Goal: Task Accomplishment & Management: Complete application form

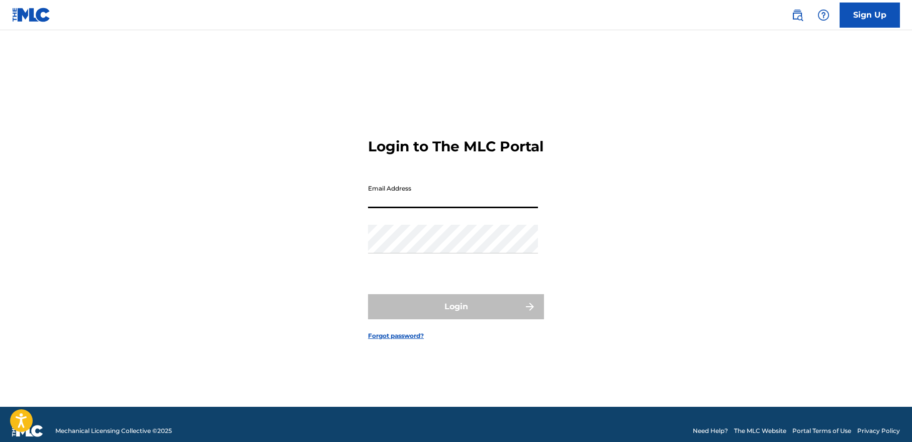
click at [424, 204] on input "Email Address" at bounding box center [453, 193] width 170 height 29
type input "[EMAIL_ADDRESS][DOMAIN_NAME]"
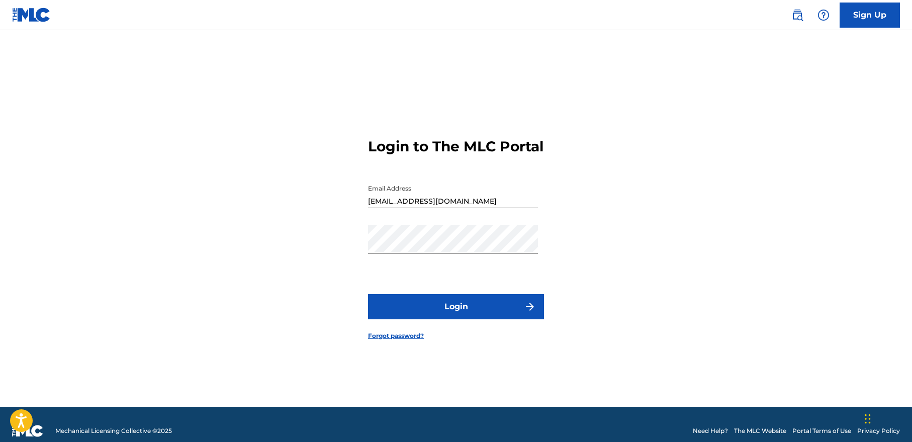
click at [443, 310] on button "Login" at bounding box center [456, 306] width 176 height 25
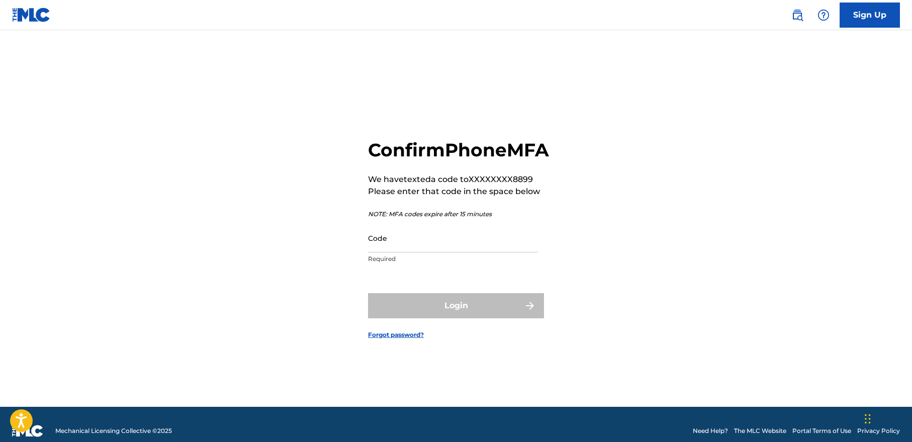
click at [412, 252] on input "Code" at bounding box center [453, 238] width 170 height 29
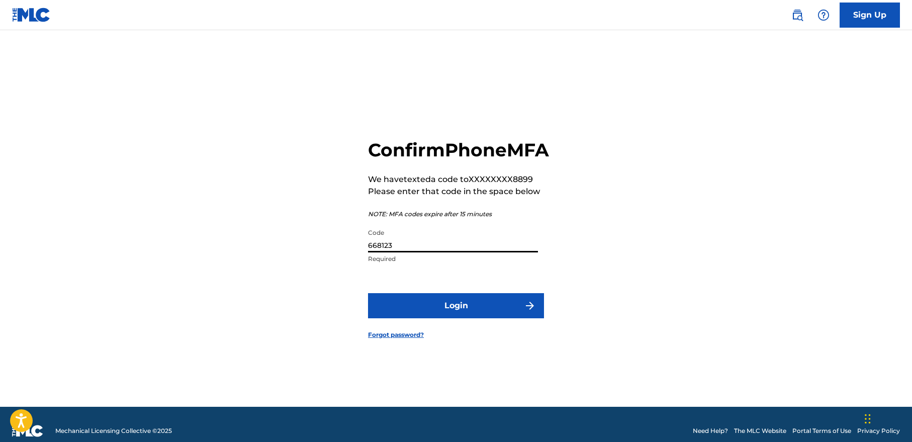
type input "668123"
click at [454, 318] on button "Login" at bounding box center [456, 305] width 176 height 25
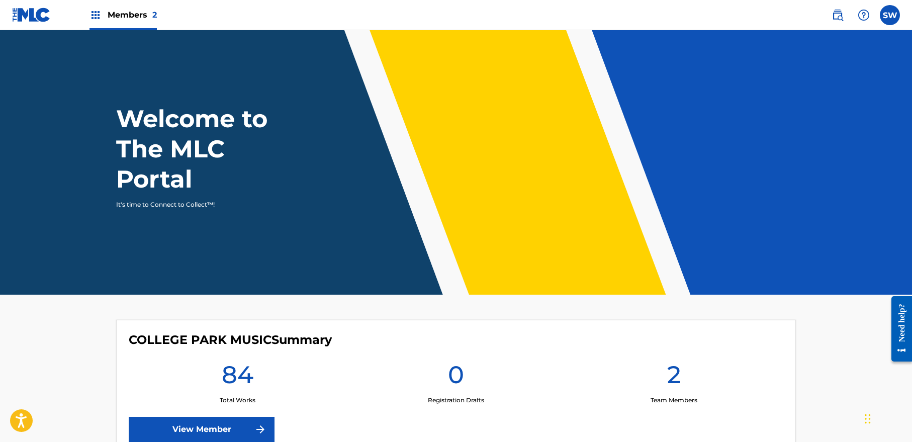
click at [203, 423] on link "View Member" at bounding box center [202, 429] width 146 height 25
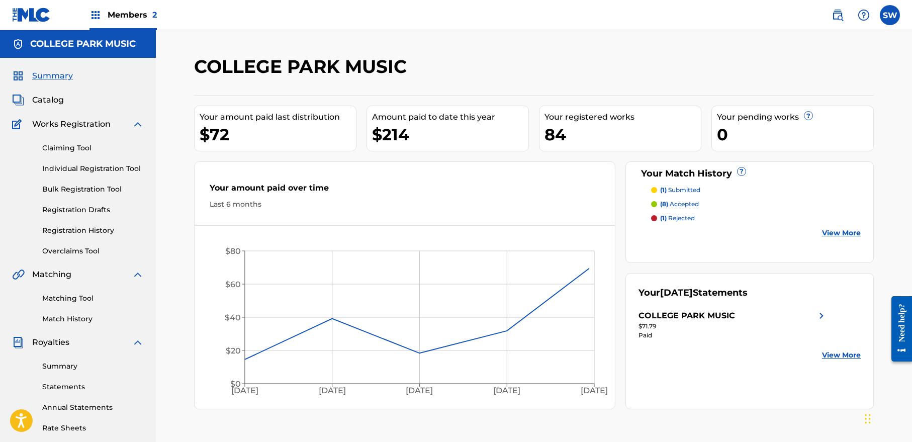
click at [81, 144] on link "Claiming Tool" at bounding box center [93, 148] width 102 height 11
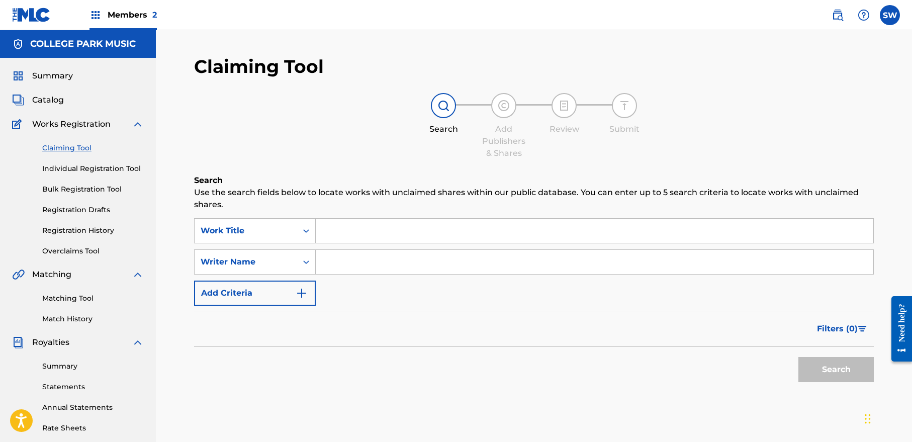
click at [357, 234] on input "Search Form" at bounding box center [594, 231] width 557 height 24
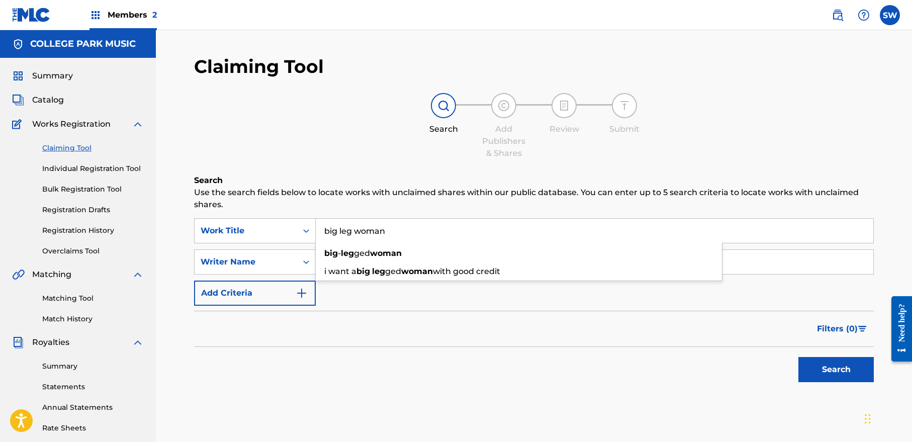
type input "big leg woman"
click at [352, 298] on div "SearchWithCriteriac656db40-9719-412c-b19d-ab2bfce62ed8 Work Title big leg woman…" at bounding box center [534, 261] width 680 height 87
click at [362, 259] on input "Search Form" at bounding box center [594, 262] width 557 height 24
type input "[PERSON_NAME][US_STATE]"
click at [843, 372] on button "Search" at bounding box center [835, 369] width 75 height 25
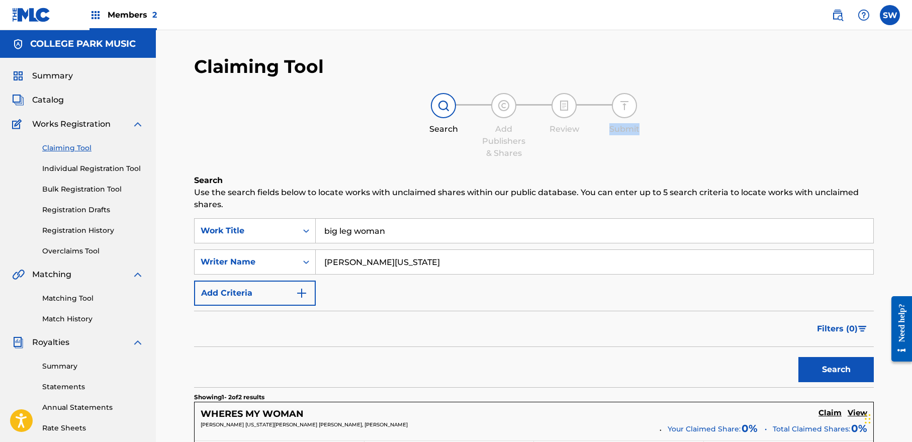
drag, startPoint x: 911, startPoint y: 51, endPoint x: 908, endPoint y: 159, distance: 108.1
click at [908, 159] on div "Claiming Tool Search Add Publishers & Shares Review Submit Search Use the searc…" at bounding box center [534, 331] width 756 height 603
click at [83, 302] on link "Matching Tool" at bounding box center [93, 298] width 102 height 11
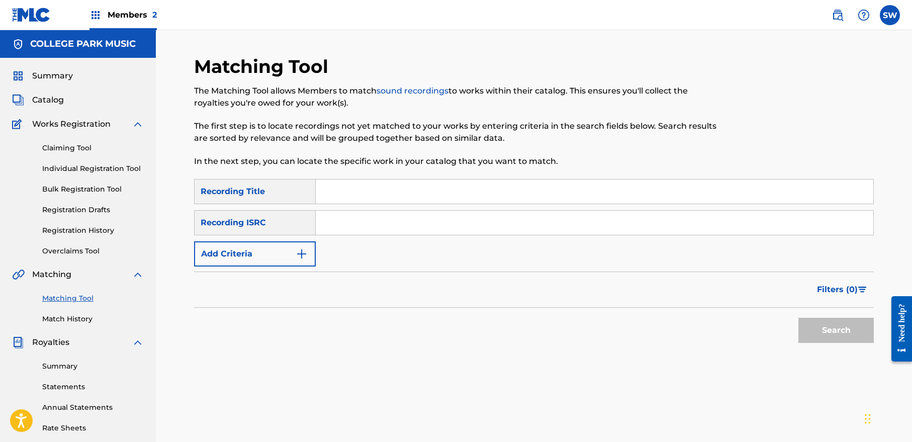
click at [357, 191] on input "Search Form" at bounding box center [594, 191] width 557 height 24
type input "big leg woman"
click at [334, 226] on input "Search Form" at bounding box center [594, 223] width 557 height 24
type input "QZNWZ2519553"
click at [835, 326] on button "Search" at bounding box center [835, 330] width 75 height 25
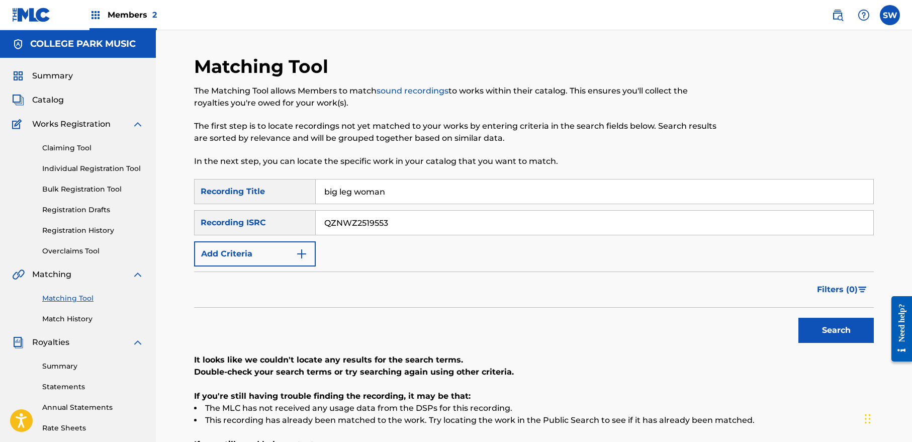
click at [79, 320] on link "Match History" at bounding box center [93, 319] width 102 height 11
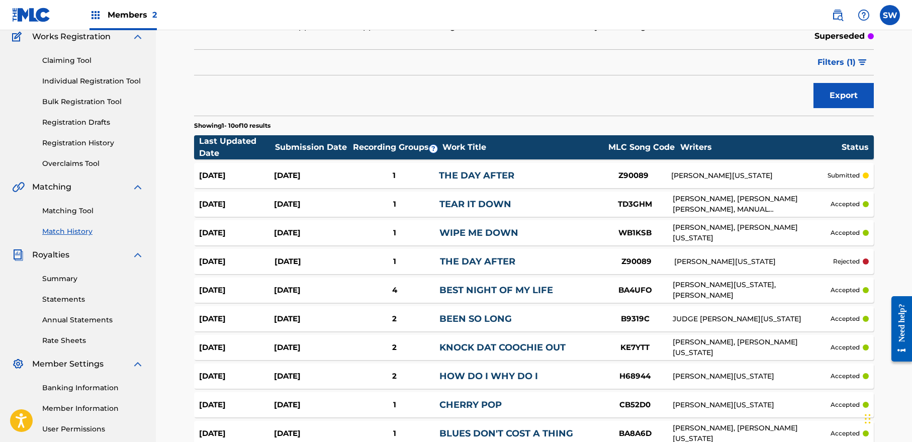
scroll to position [78, 0]
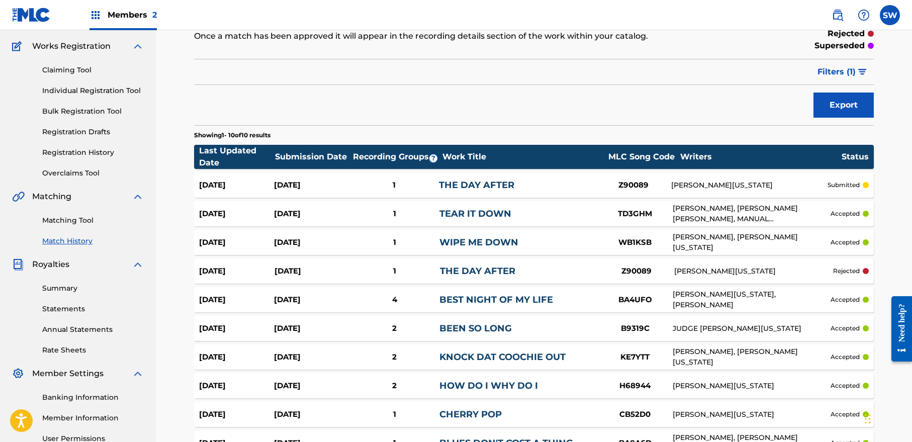
click at [599, 275] on div "Z90089" at bounding box center [636, 271] width 75 height 12
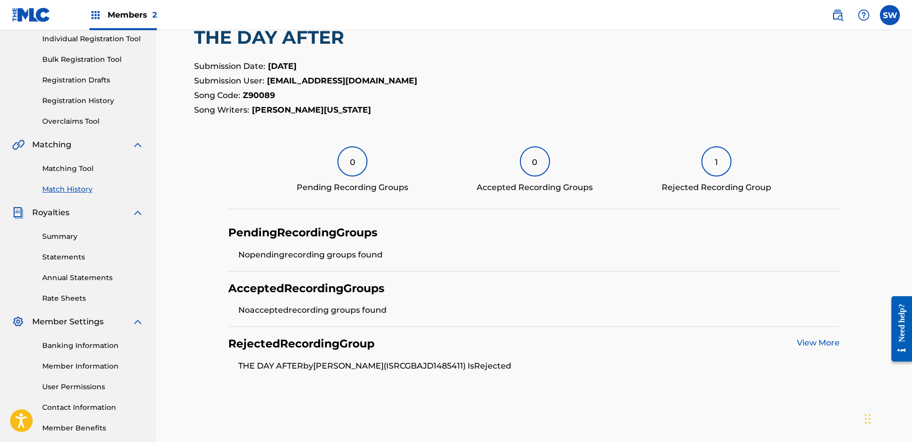
scroll to position [127, 0]
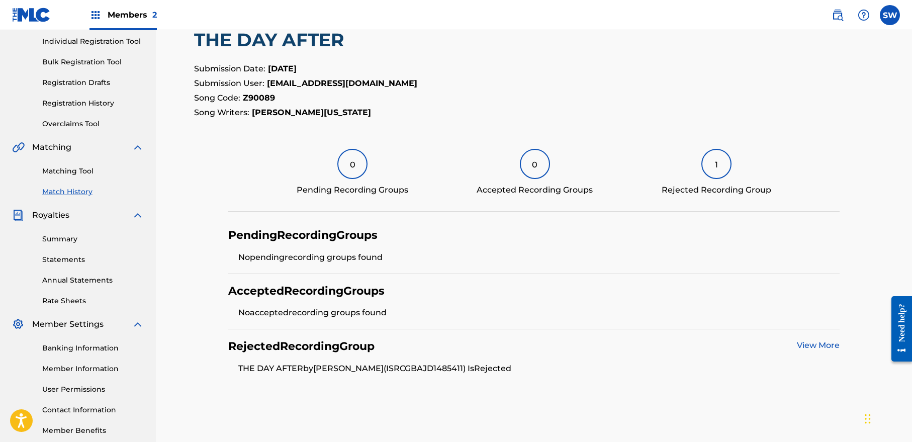
click at [819, 345] on link "View More" at bounding box center [818, 345] width 43 height 10
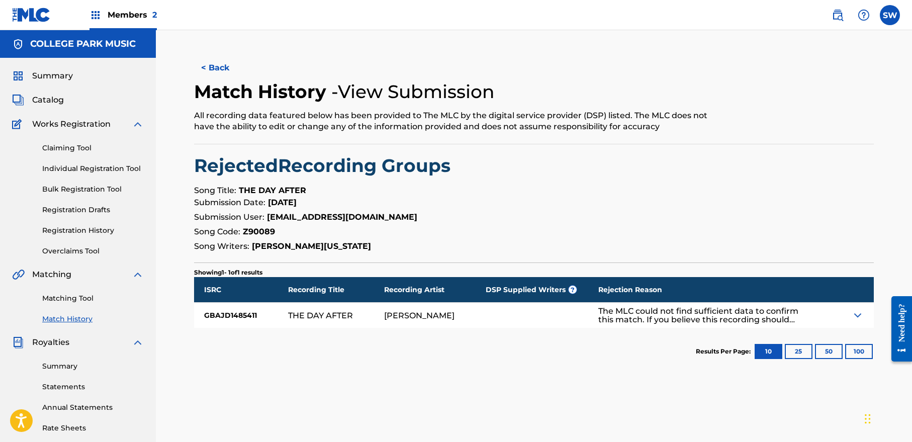
click at [860, 312] on img at bounding box center [858, 315] width 12 height 12
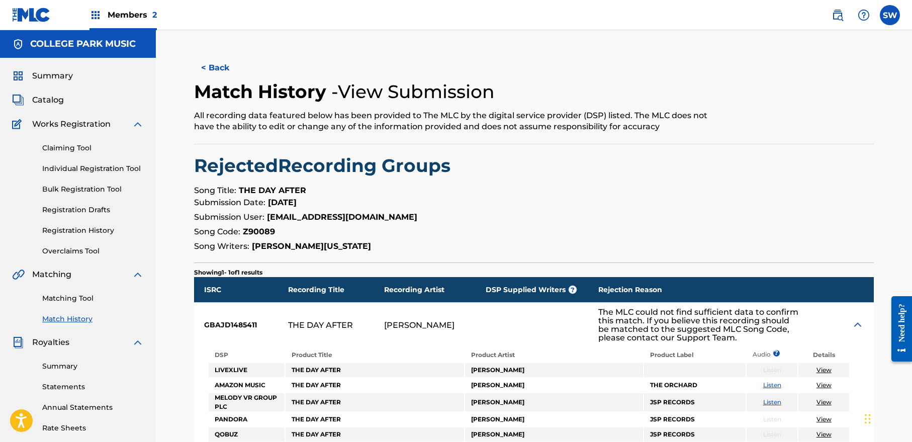
click at [220, 68] on button "< Back" at bounding box center [224, 67] width 60 height 25
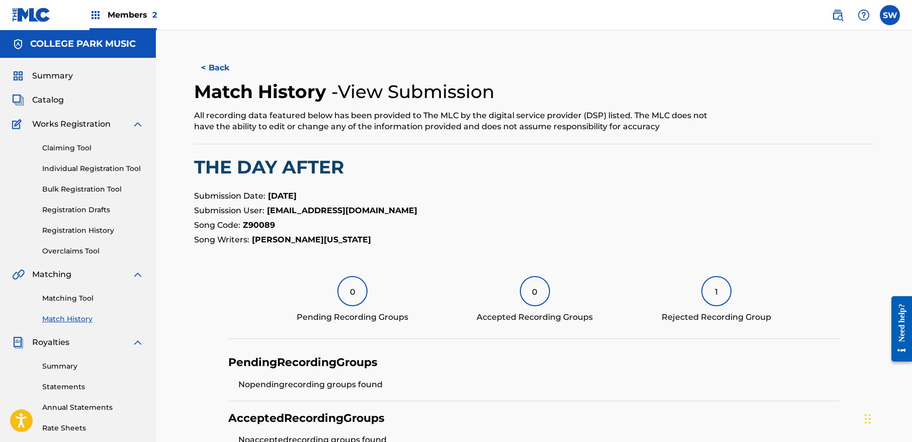
click at [214, 60] on button "< Back" at bounding box center [224, 67] width 60 height 25
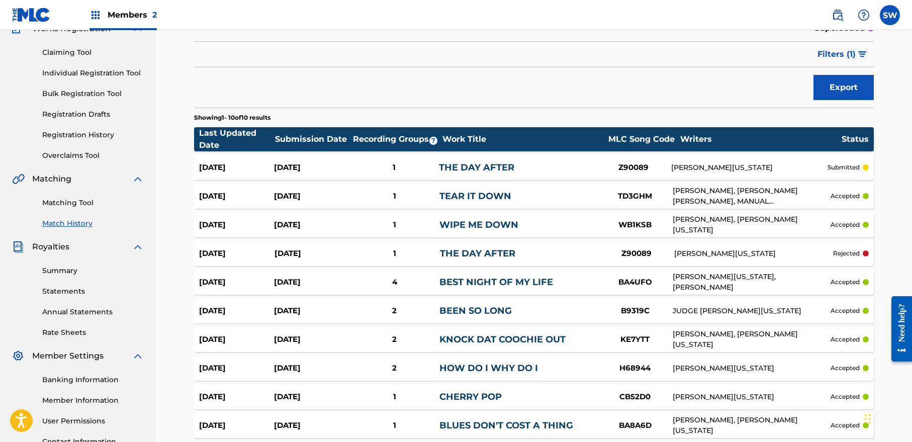
scroll to position [65, 0]
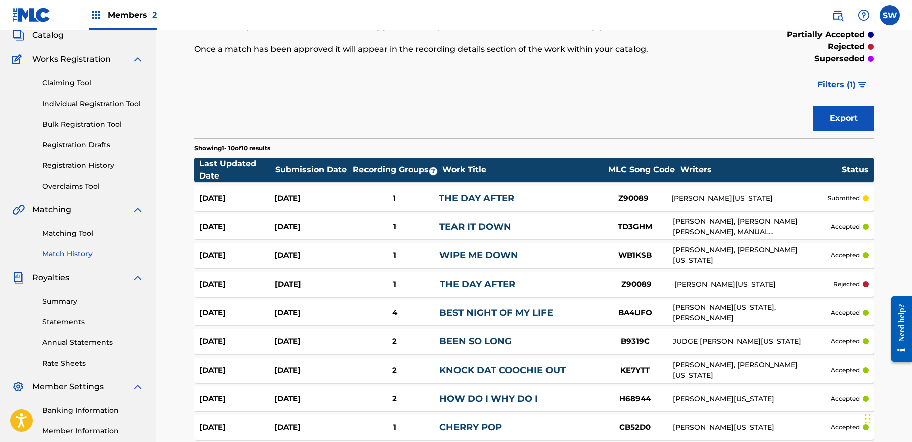
click at [65, 185] on link "Overclaims Tool" at bounding box center [93, 186] width 102 height 11
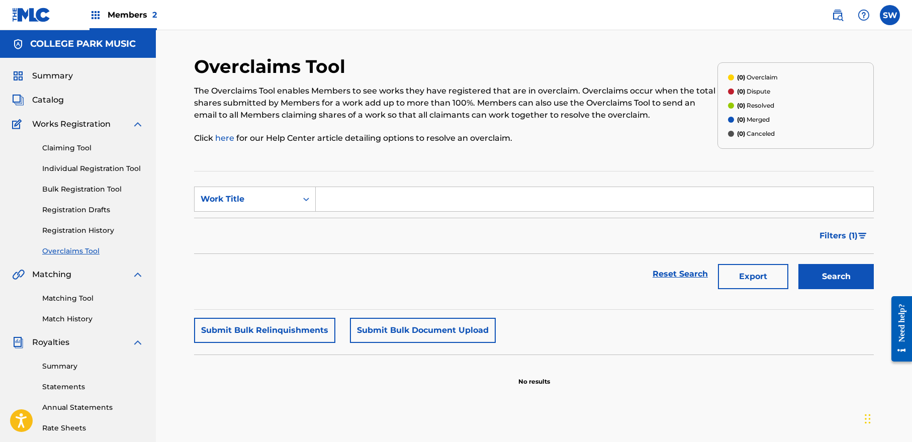
click at [51, 100] on span "Catalog" at bounding box center [48, 100] width 32 height 12
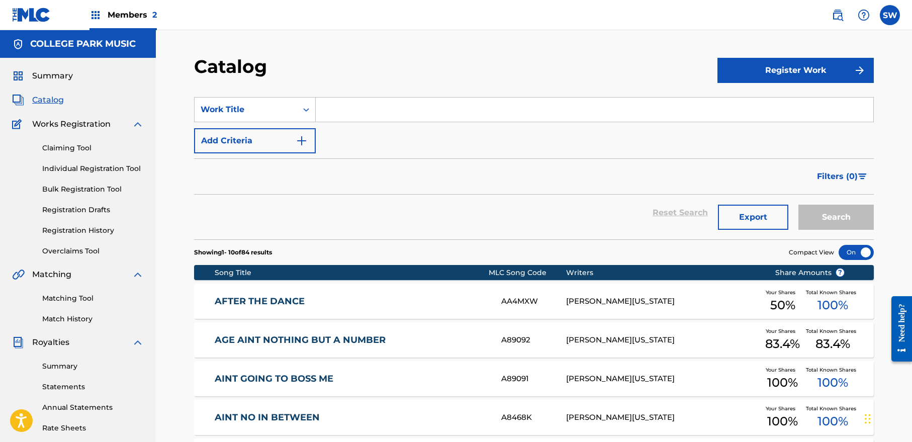
click at [334, 112] on input "Search Form" at bounding box center [594, 110] width 557 height 24
type input "big leg woman"
click at [860, 220] on button "Search" at bounding box center [835, 217] width 75 height 25
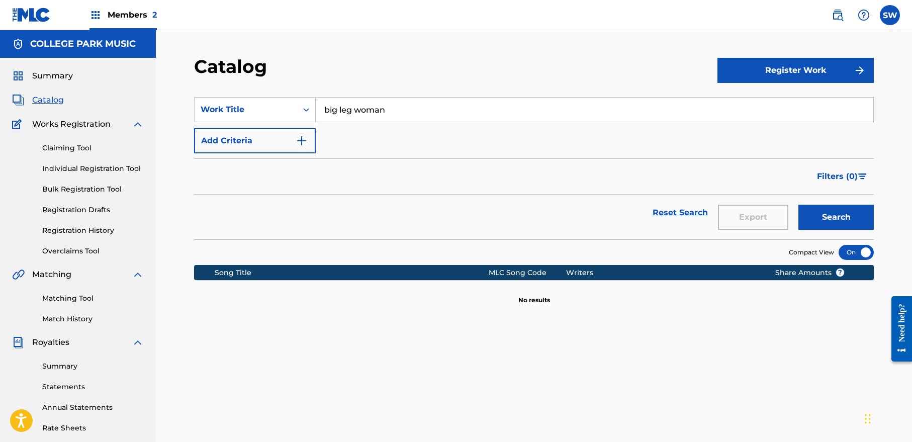
click at [815, 65] on button "Register Work" at bounding box center [795, 70] width 156 height 25
click at [758, 102] on link "Individual" at bounding box center [795, 103] width 156 height 24
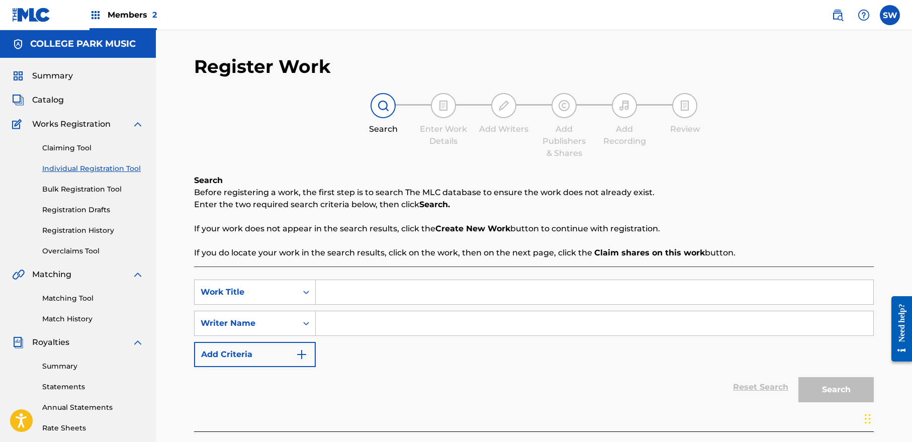
click at [358, 284] on input "Search Form" at bounding box center [594, 292] width 557 height 24
type input "Big Leg Woman"
click at [396, 328] on input "Search Form" at bounding box center [594, 323] width 557 height 24
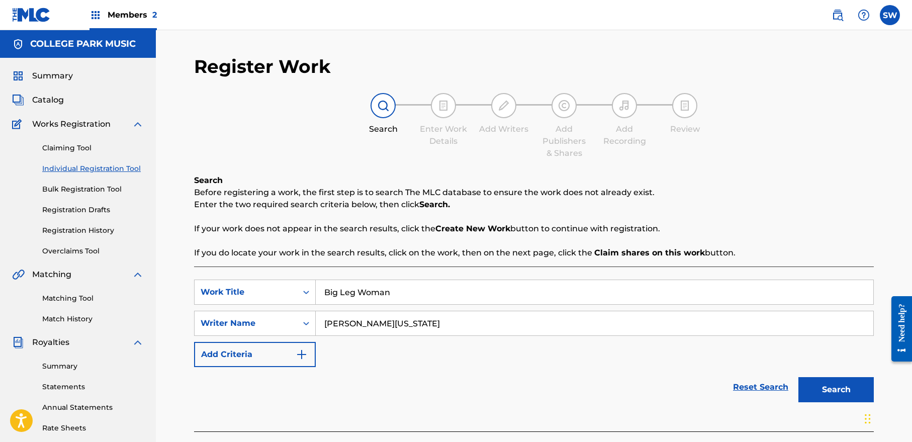
type input "[PERSON_NAME][US_STATE]"
click at [818, 395] on button "Search" at bounding box center [835, 389] width 75 height 25
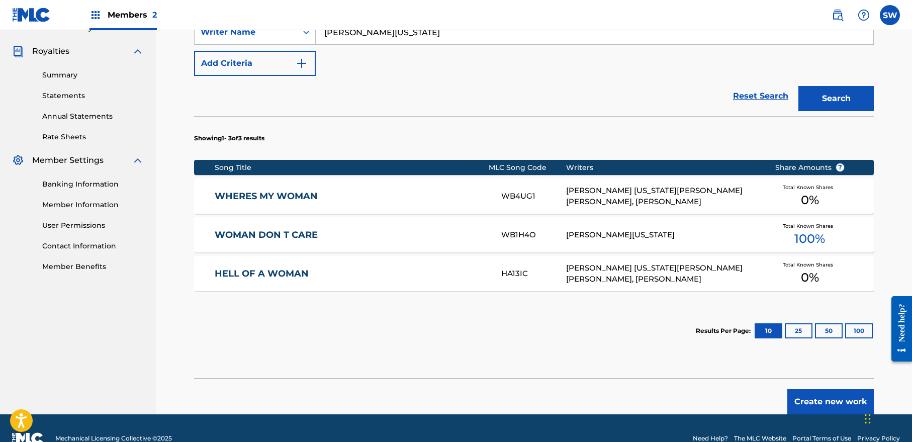
scroll to position [312, 0]
